Goal: Information Seeking & Learning: Understand process/instructions

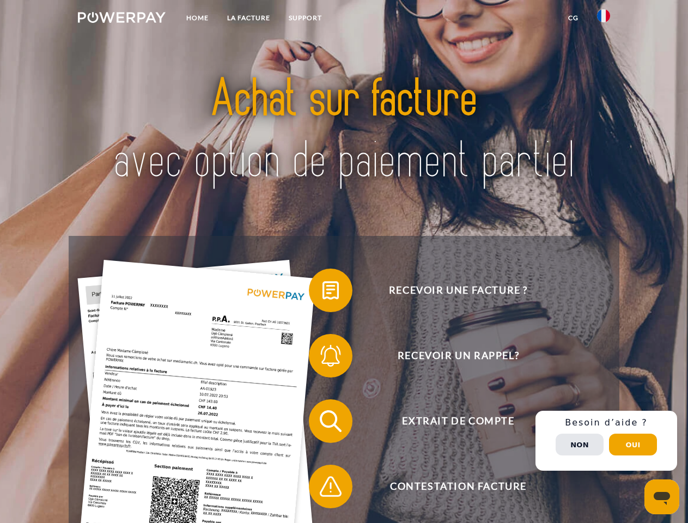
click at [121, 19] on img at bounding box center [122, 17] width 88 height 11
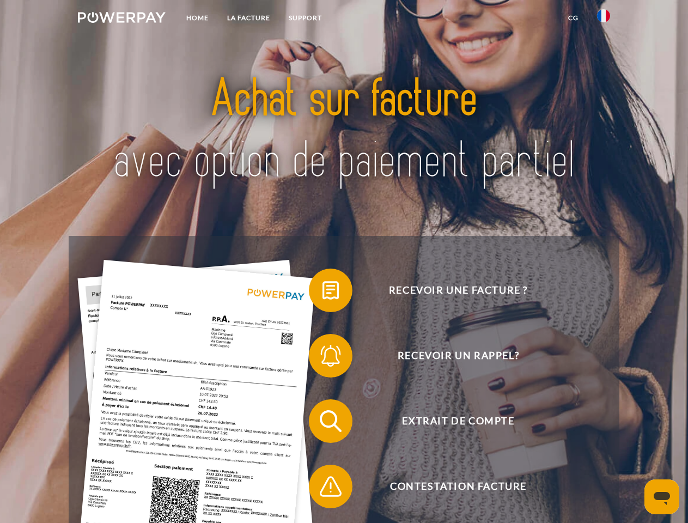
click at [603, 19] on img at bounding box center [603, 15] width 13 height 13
click at [573, 18] on link "CG" at bounding box center [573, 18] width 29 height 20
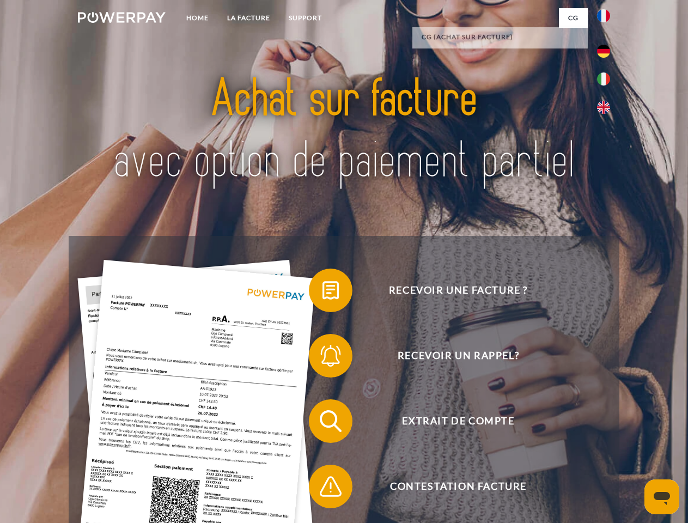
click at [322, 292] on span at bounding box center [314, 290] width 54 height 54
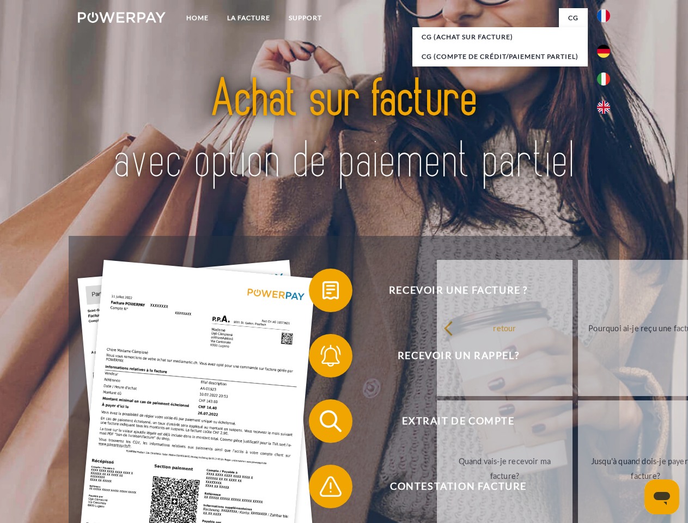
click at [426, 358] on div "retour Pourquoi ai-je reçu une facture? Avez-vous reçu mes paiements, ai-je enc…" at bounding box center [646, 398] width 440 height 281
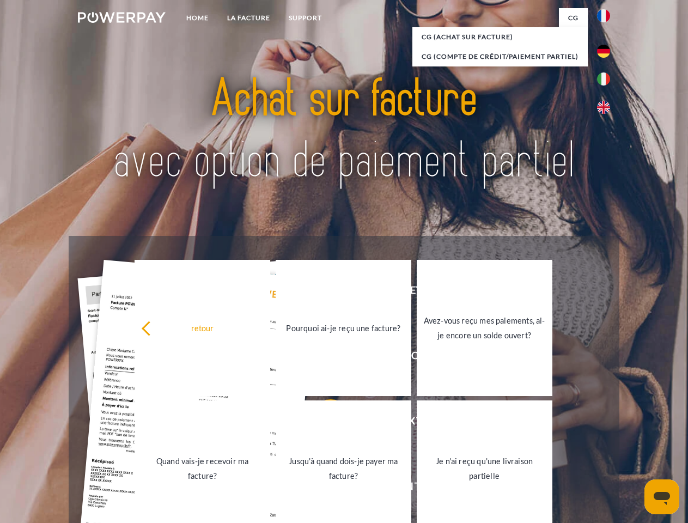
click at [322, 423] on link "Jusqu'à quand dois-je payer ma facture?" at bounding box center [344, 468] width 136 height 136
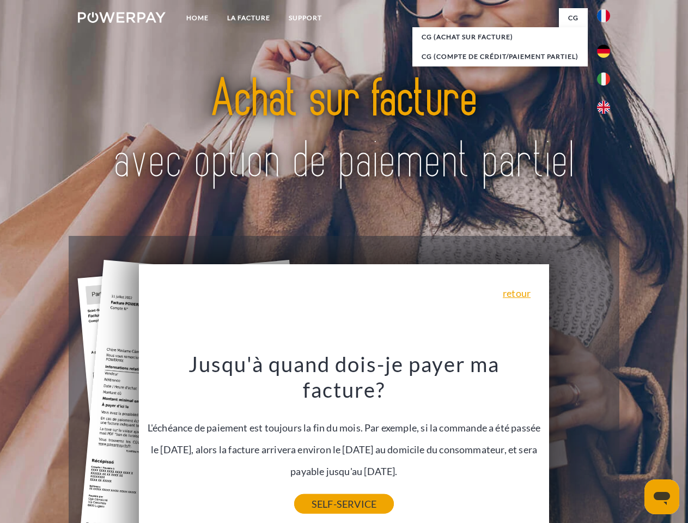
click at [322, 494] on link "SELF-SERVICE" at bounding box center [344, 504] width 100 height 20
click at [606, 441] on div "Recevoir une facture ? Recevoir un rappel? Extrait de compte retour" at bounding box center [344, 454] width 550 height 436
click at [579, 443] on span "Extrait de compte" at bounding box center [458, 421] width 267 height 44
click at [633, 444] on header "Home LA FACTURE Support" at bounding box center [344, 376] width 688 height 752
